Goal: Task Accomplishment & Management: Manage account settings

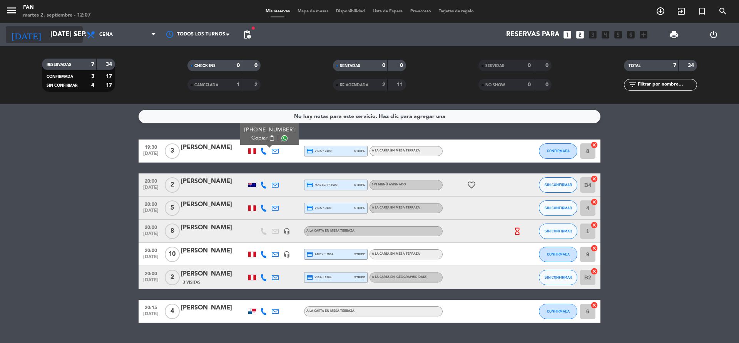
click at [72, 28] on input "[DATE] sep." at bounding box center [91, 34] width 89 height 15
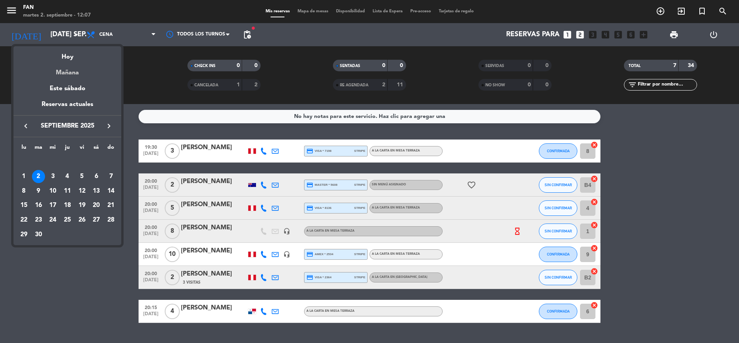
click at [62, 70] on div "Mañana" at bounding box center [67, 70] width 108 height 16
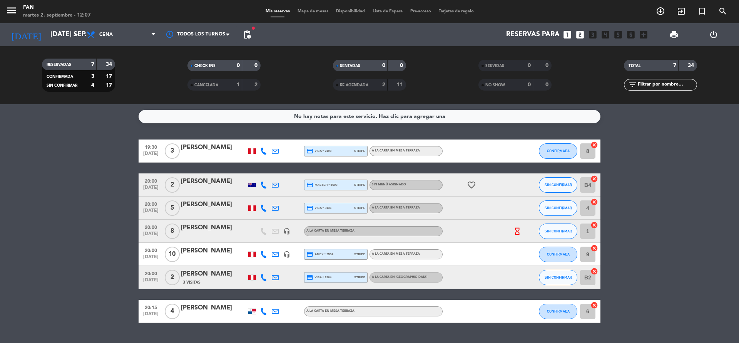
type input "mié. [DATE]"
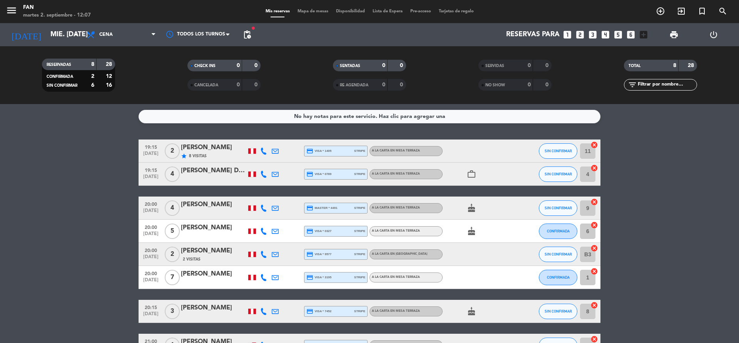
click at [70, 196] on bookings-row "19:15 [DATE] 2 [PERSON_NAME] star 8 Visitas credit_card visa * 1405 stripe A la…" at bounding box center [369, 247] width 739 height 217
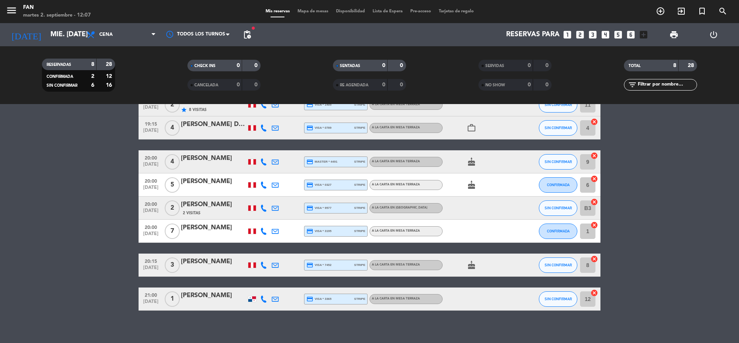
scroll to position [52, 0]
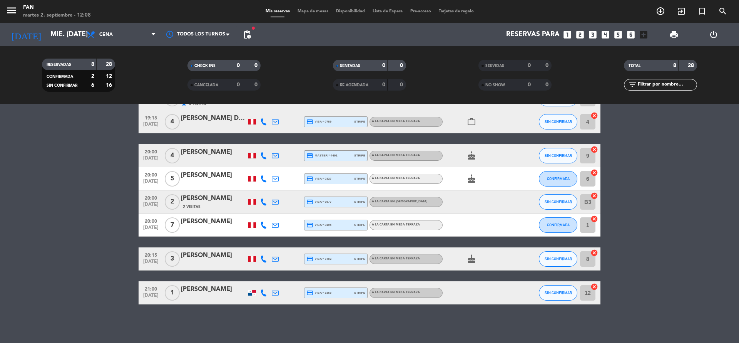
click at [319, 7] on div "menu Fan martes 2. septiembre - 12:08 Mis reservas Mapa de mesas Disponibilidad…" at bounding box center [369, 11] width 739 height 23
click at [319, 13] on span "Mapa de mesas" at bounding box center [313, 11] width 38 height 4
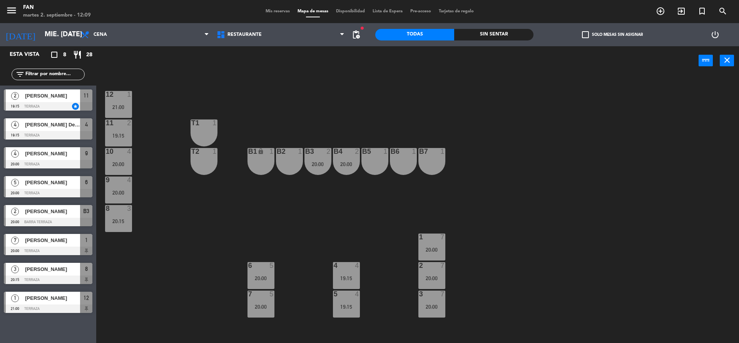
click at [282, 11] on span "Mis reservas" at bounding box center [278, 11] width 32 height 4
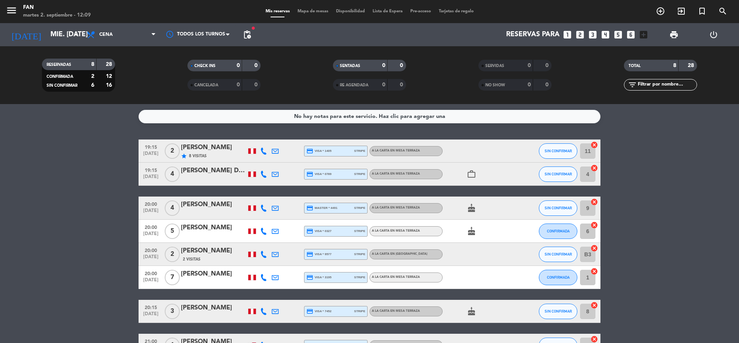
click at [211, 307] on div "[PERSON_NAME]" at bounding box center [213, 307] width 65 height 10
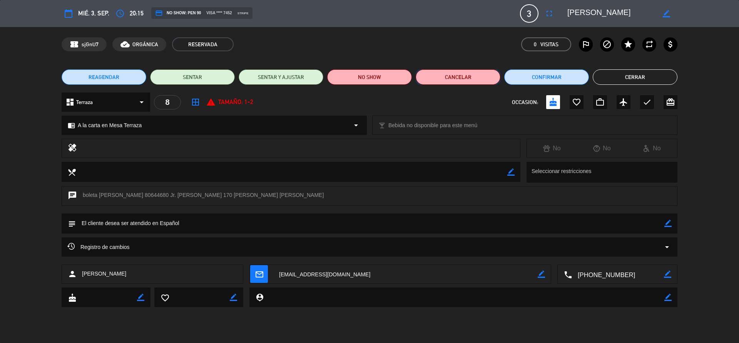
click at [490, 72] on button "Cancelar" at bounding box center [458, 76] width 85 height 15
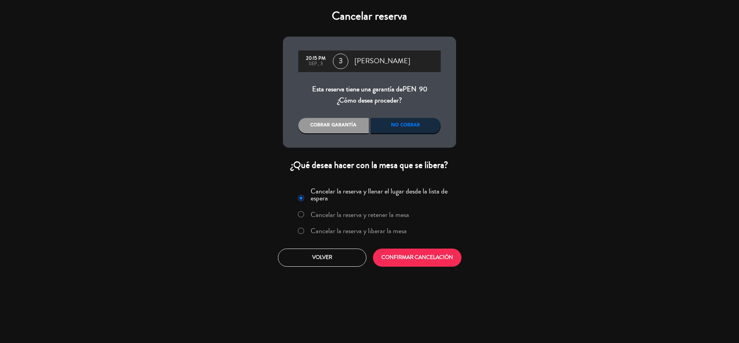
click at [300, 228] on input "Cancelar la reserva y liberar la mesa" at bounding box center [300, 229] width 5 height 5
radio input "true"
click at [412, 255] on button "CONFIRMAR CANCELACIÓN" at bounding box center [417, 257] width 89 height 18
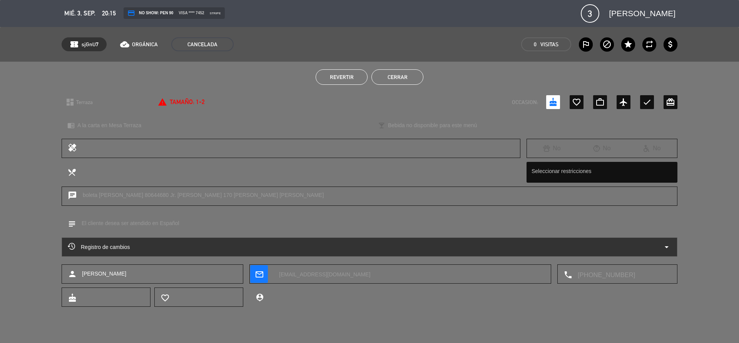
click at [395, 70] on button "Cerrar" at bounding box center [397, 76] width 52 height 15
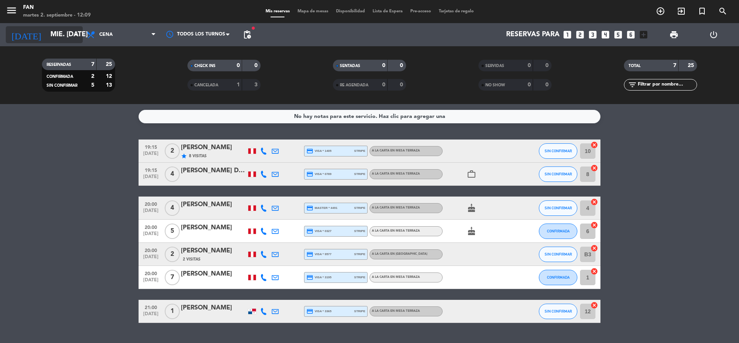
click at [61, 40] on input "mié. [DATE]" at bounding box center [91, 34] width 89 height 15
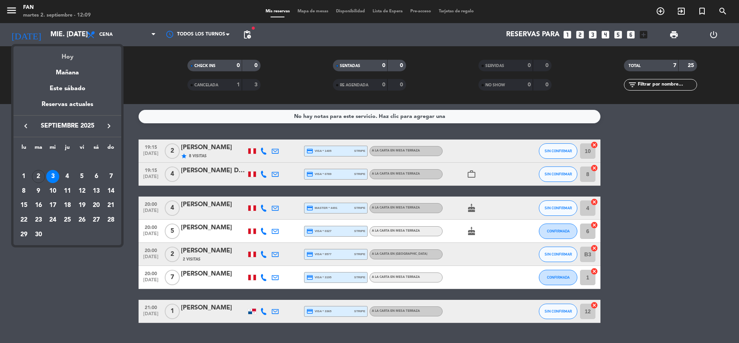
click at [61, 53] on div "Hoy" at bounding box center [67, 54] width 108 height 16
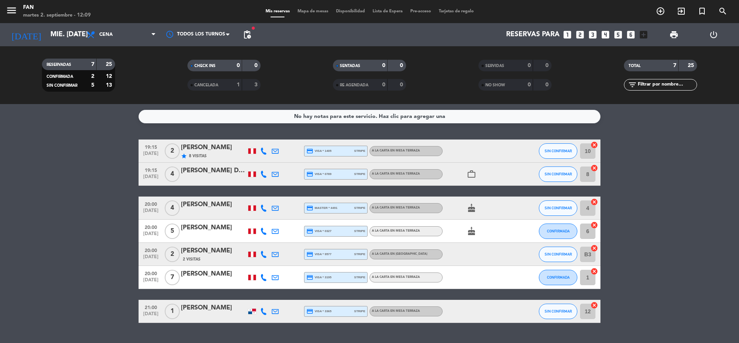
type input "[DATE] sep."
